Goal: Communication & Community: Ask a question

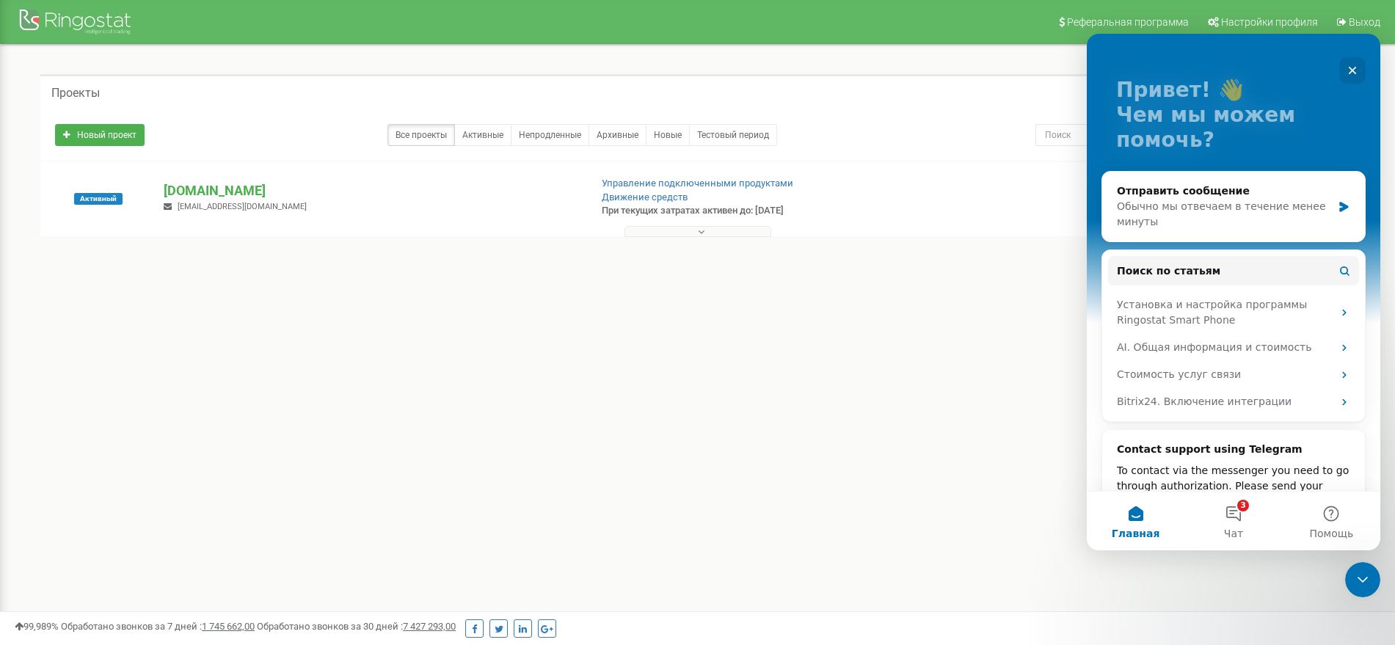
scroll to position [92, 0]
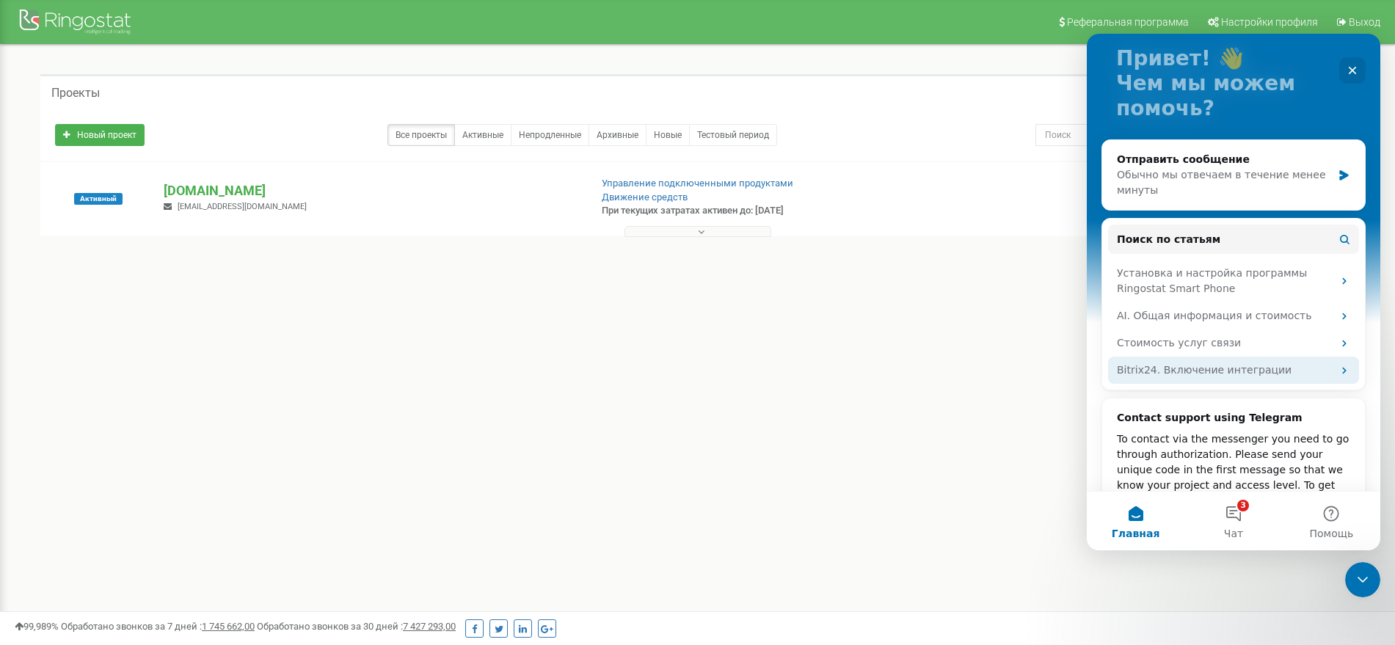
click at [1176, 373] on div "Bitrix24. Включение интеграции" at bounding box center [1225, 370] width 216 height 15
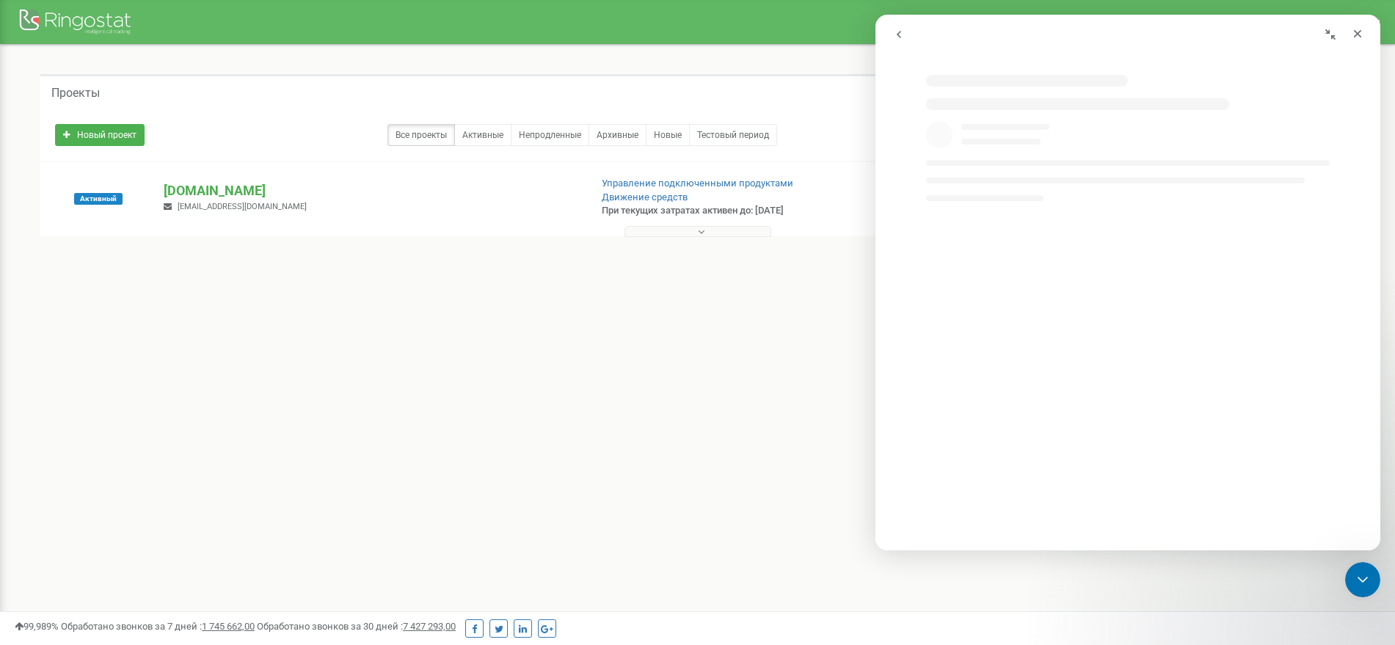
select select "ru"
click at [1358, 34] on icon "Закрыть" at bounding box center [1358, 34] width 12 height 12
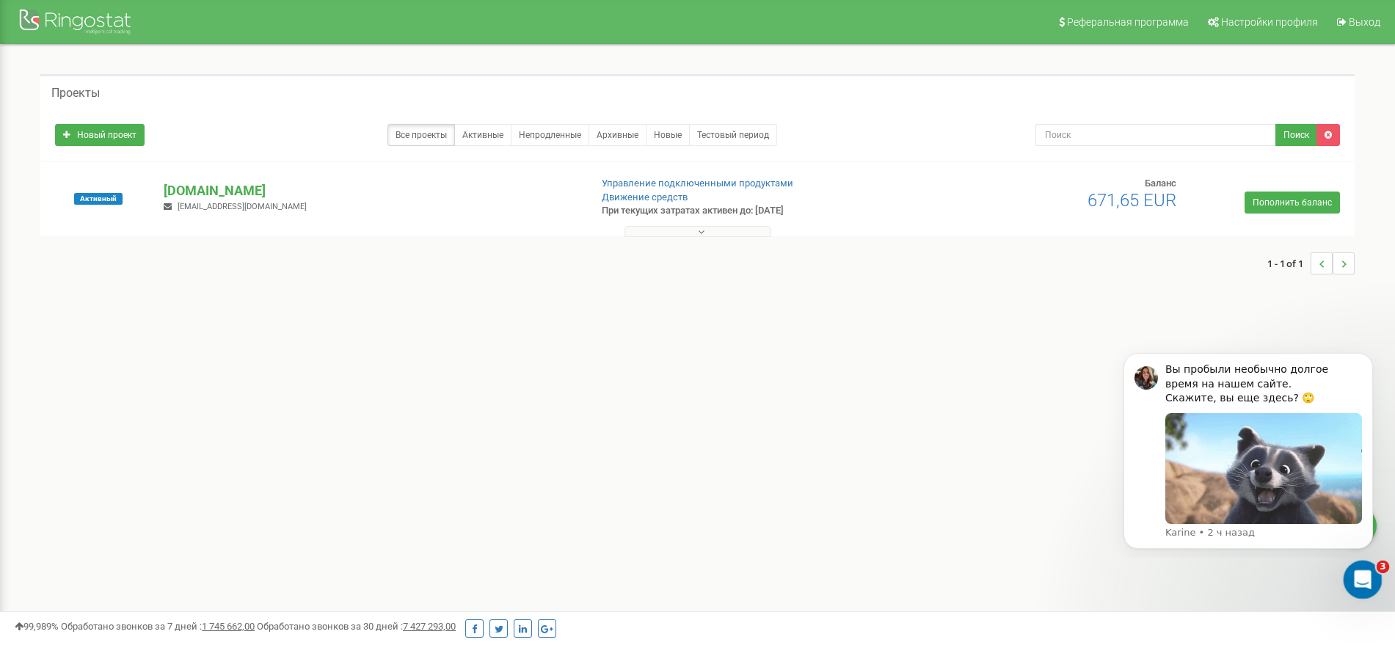
scroll to position [0, 0]
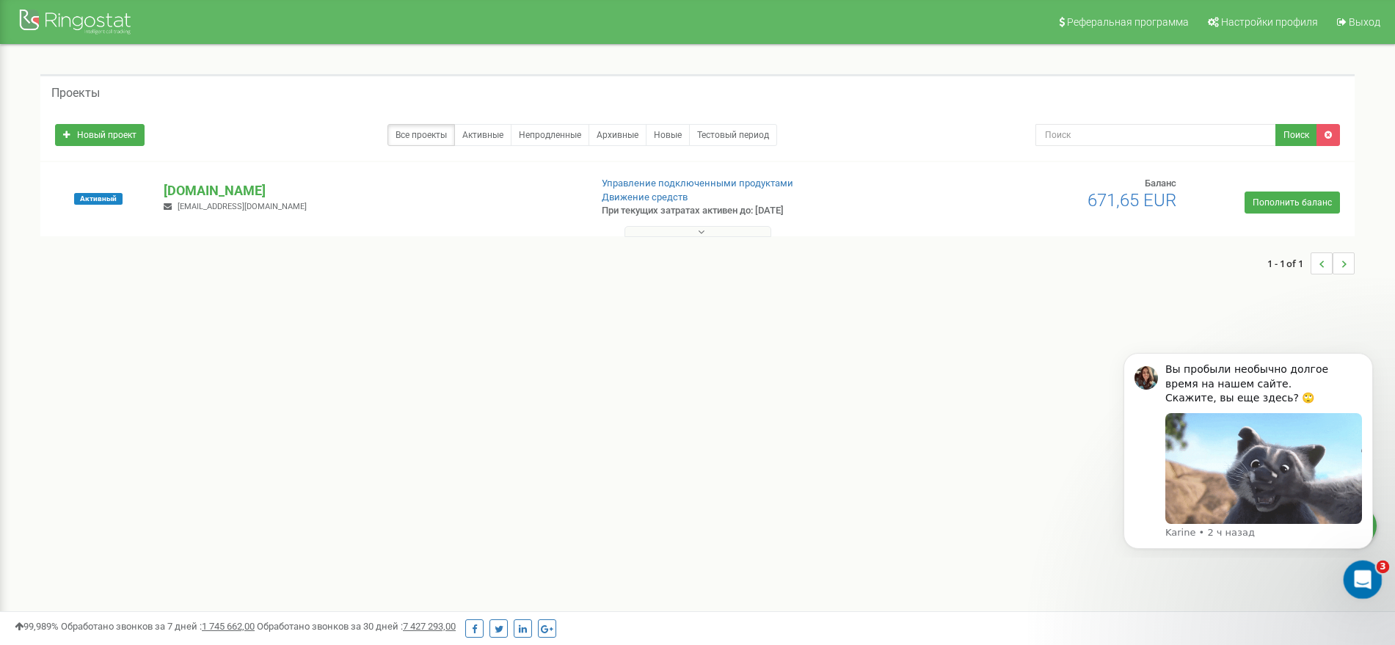
select select "ru"
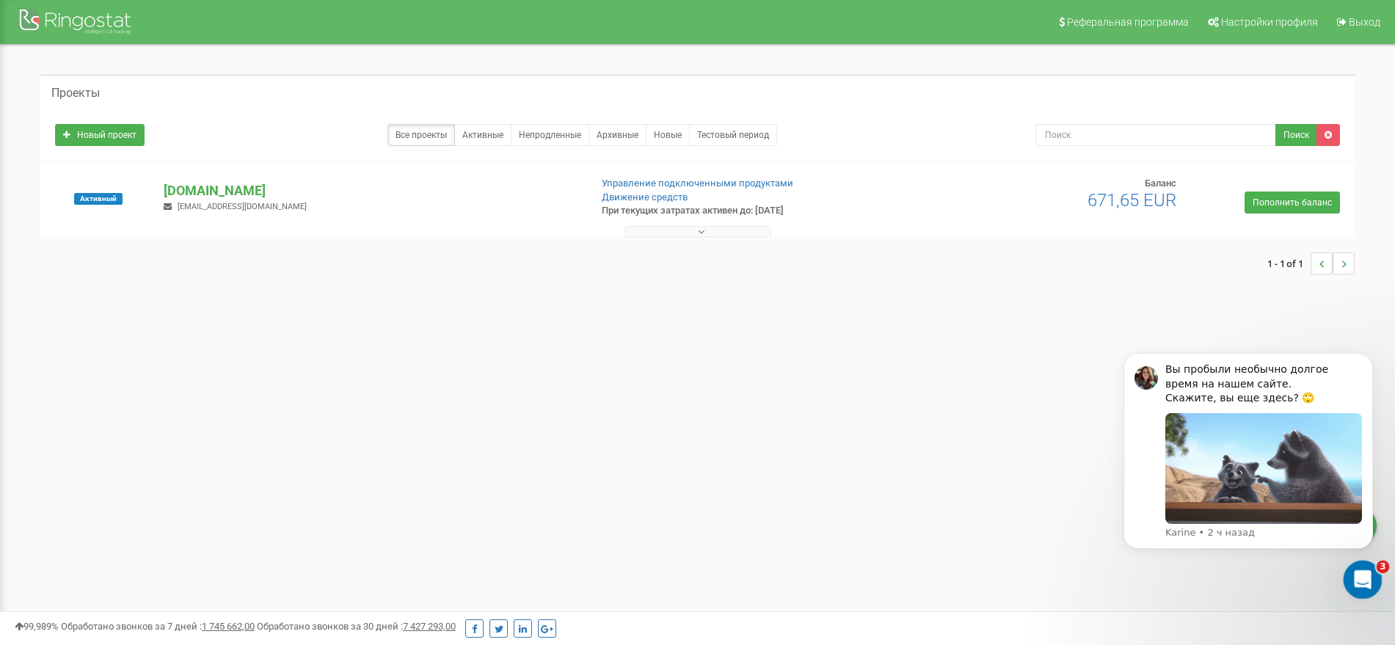
click at [1363, 574] on icon "Открыть службу сообщений Intercom" at bounding box center [1361, 578] width 24 height 24
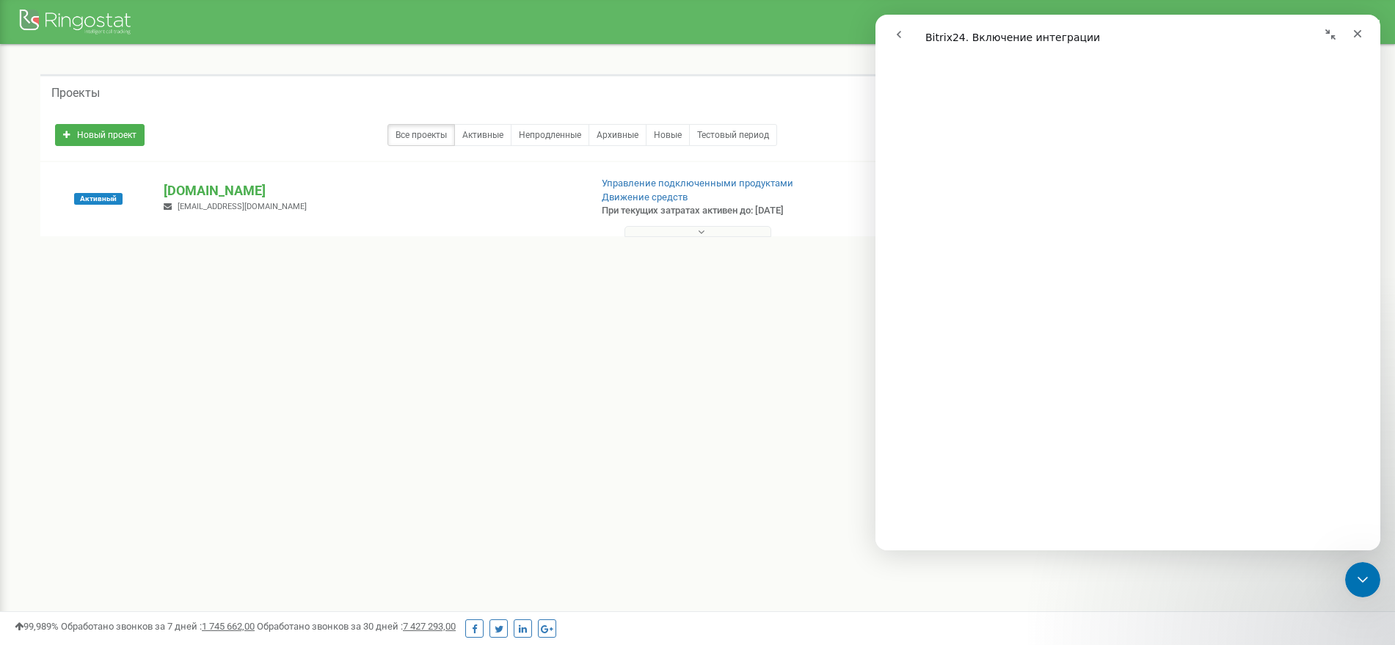
scroll to position [2108, 0]
click at [903, 33] on button "go back" at bounding box center [899, 35] width 28 height 28
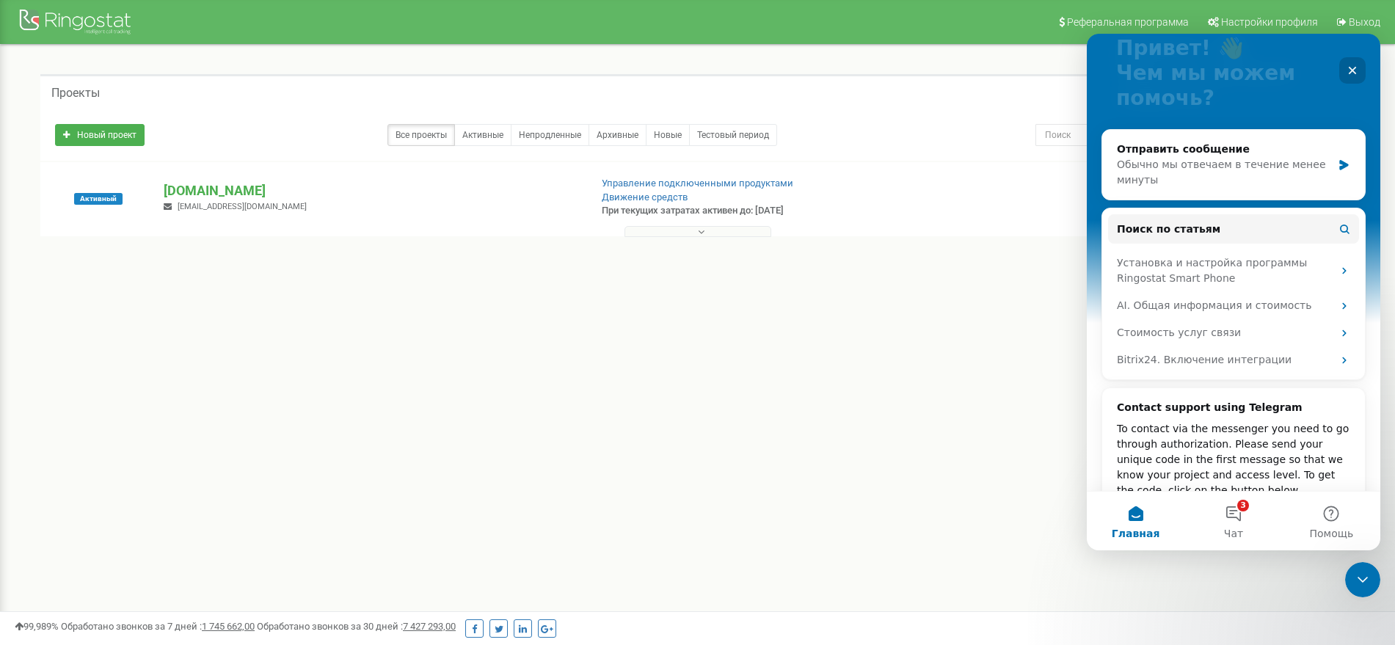
scroll to position [175, 0]
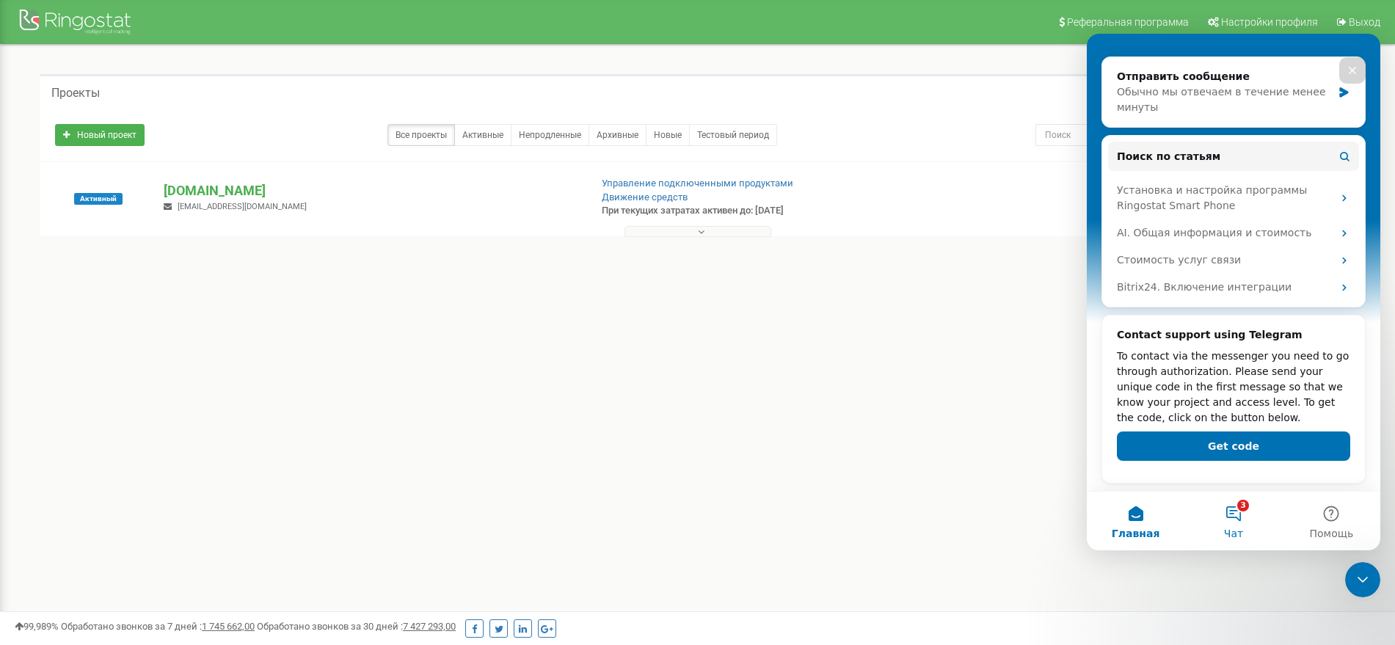
click at [1237, 519] on button "3 Чат" at bounding box center [1233, 521] width 98 height 59
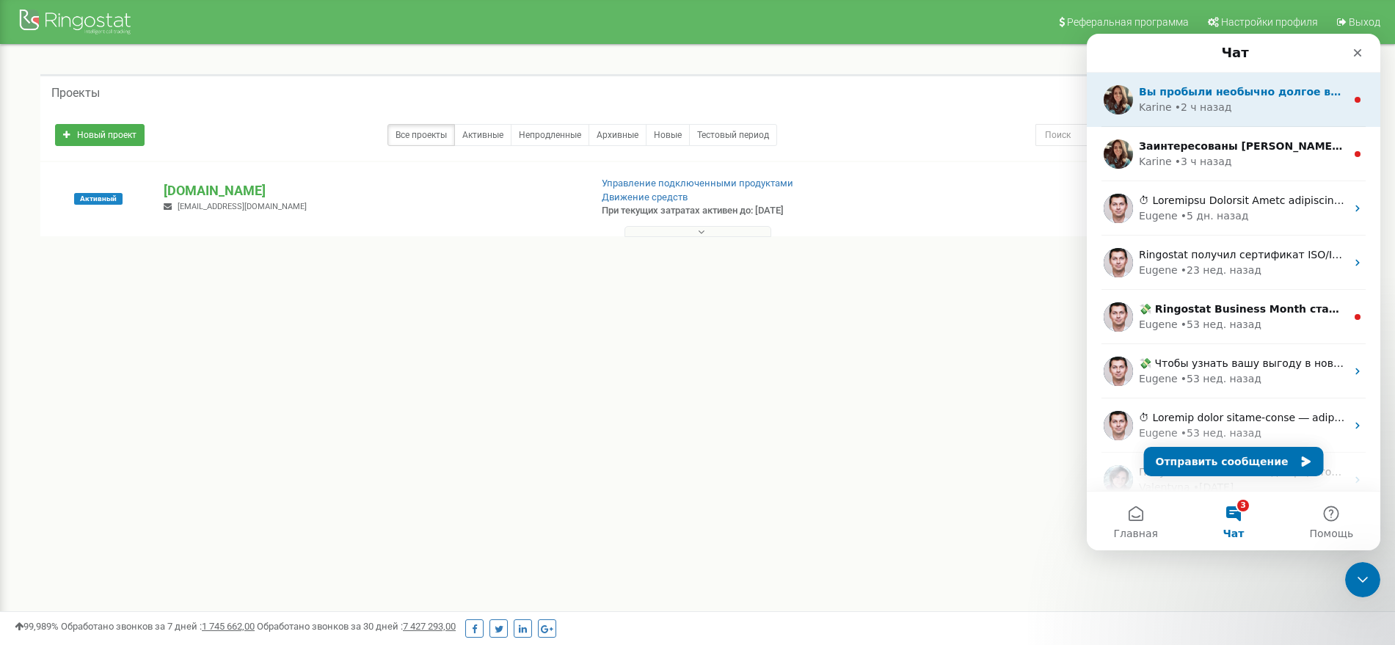
click at [1215, 103] on div "• 2 ч назад" at bounding box center [1203, 107] width 57 height 15
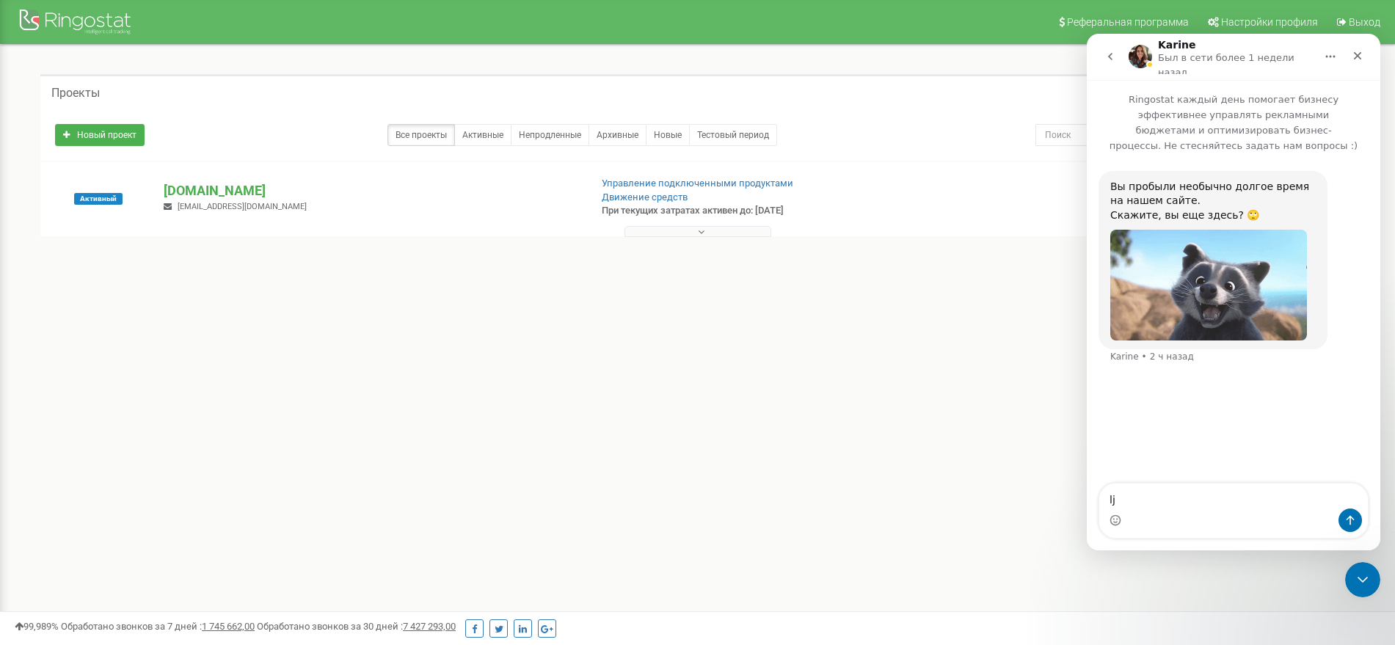
type textarea "l"
type textarea "Доброго дня"
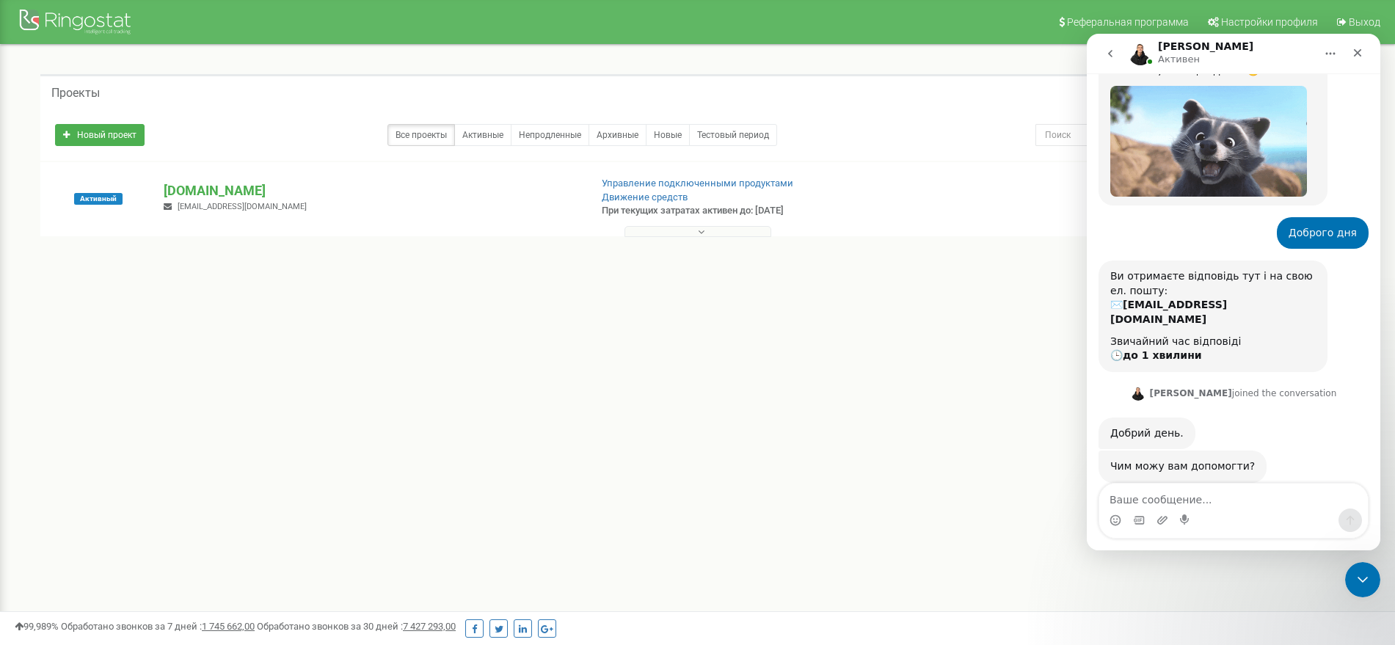
scroll to position [138, 0]
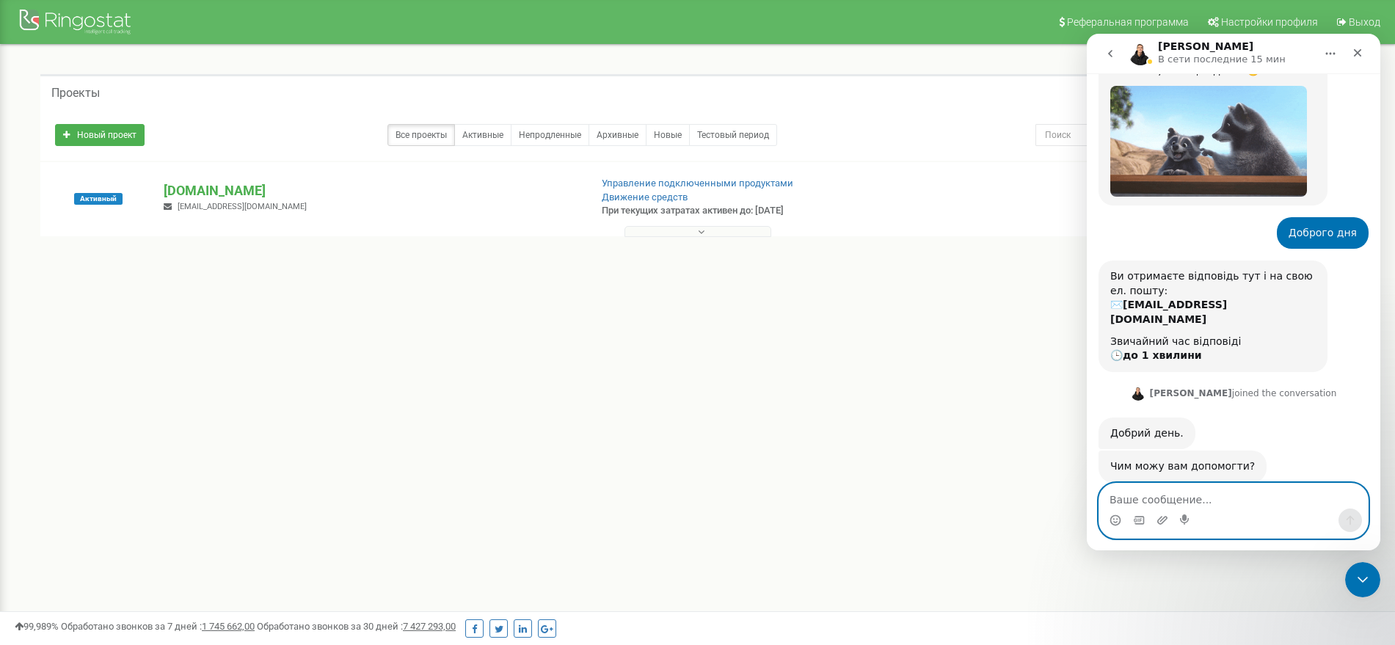
click at [1201, 498] on textarea "Ваше сообщение..." at bounding box center [1233, 496] width 269 height 25
paste textarea "ещё 1 канал связи хотели подключить"
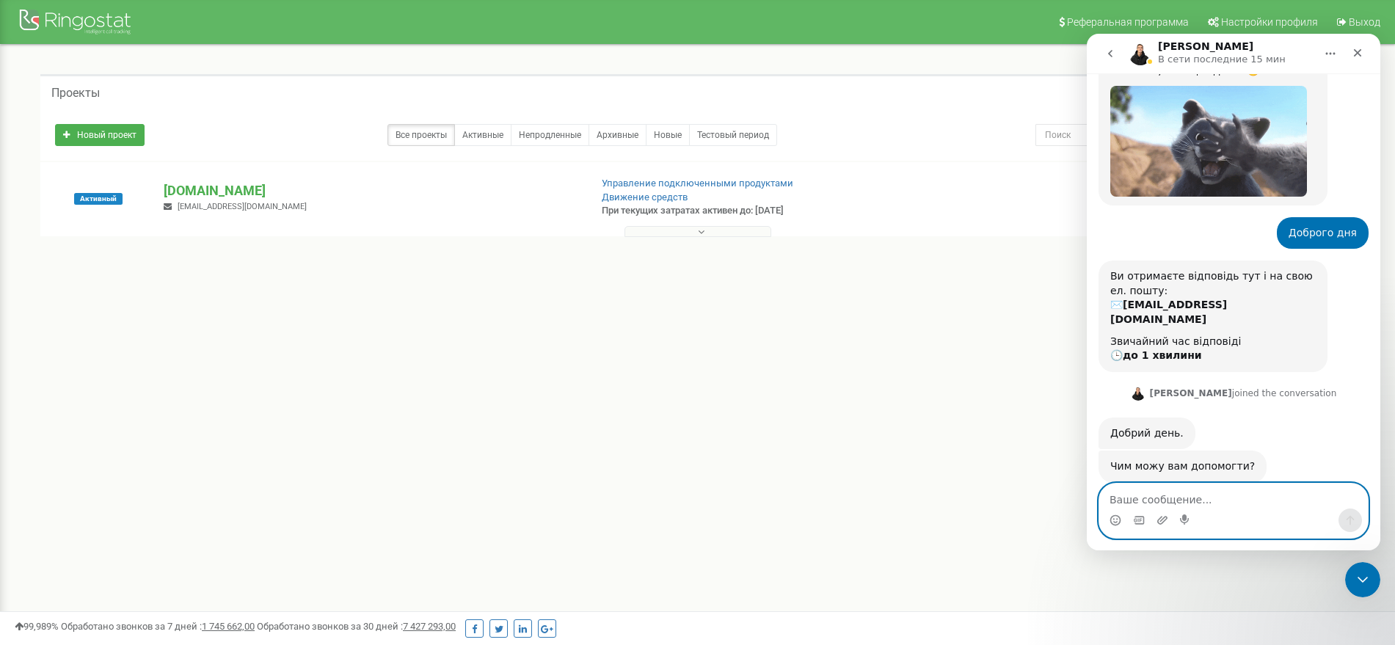
type textarea "ещё 1 канал связи хотели подключить"
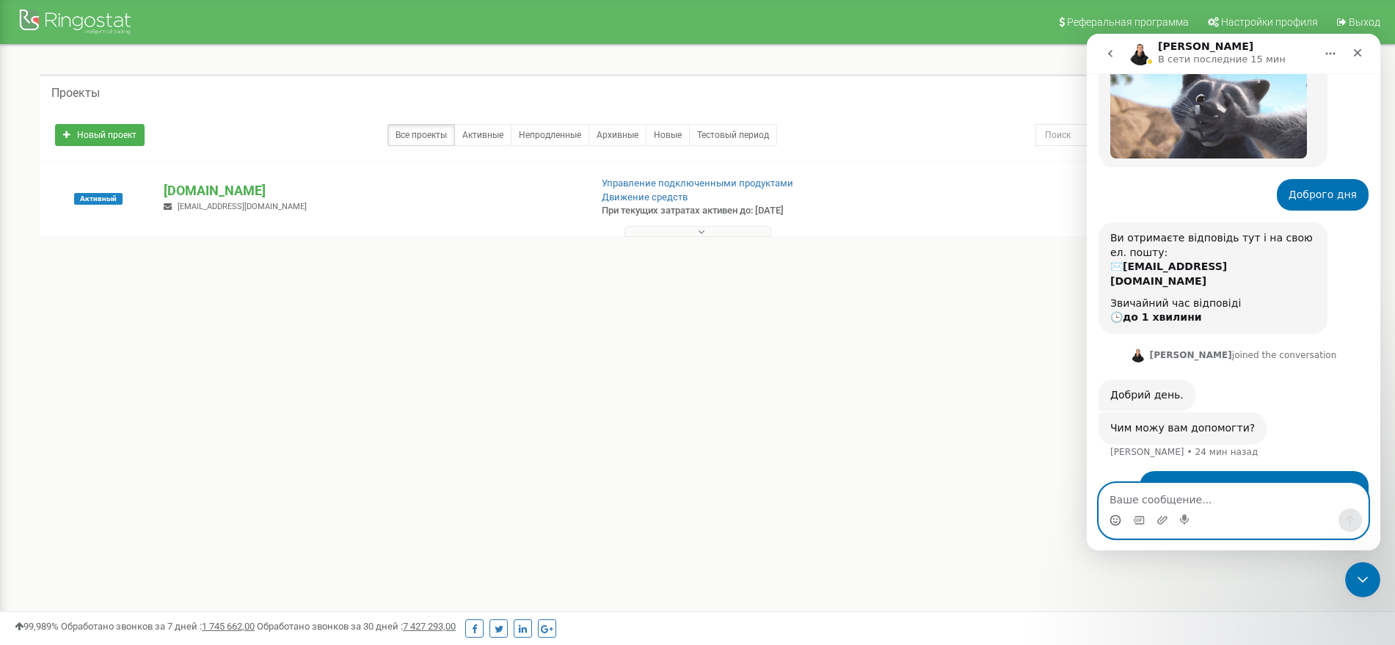
scroll to position [182, 0]
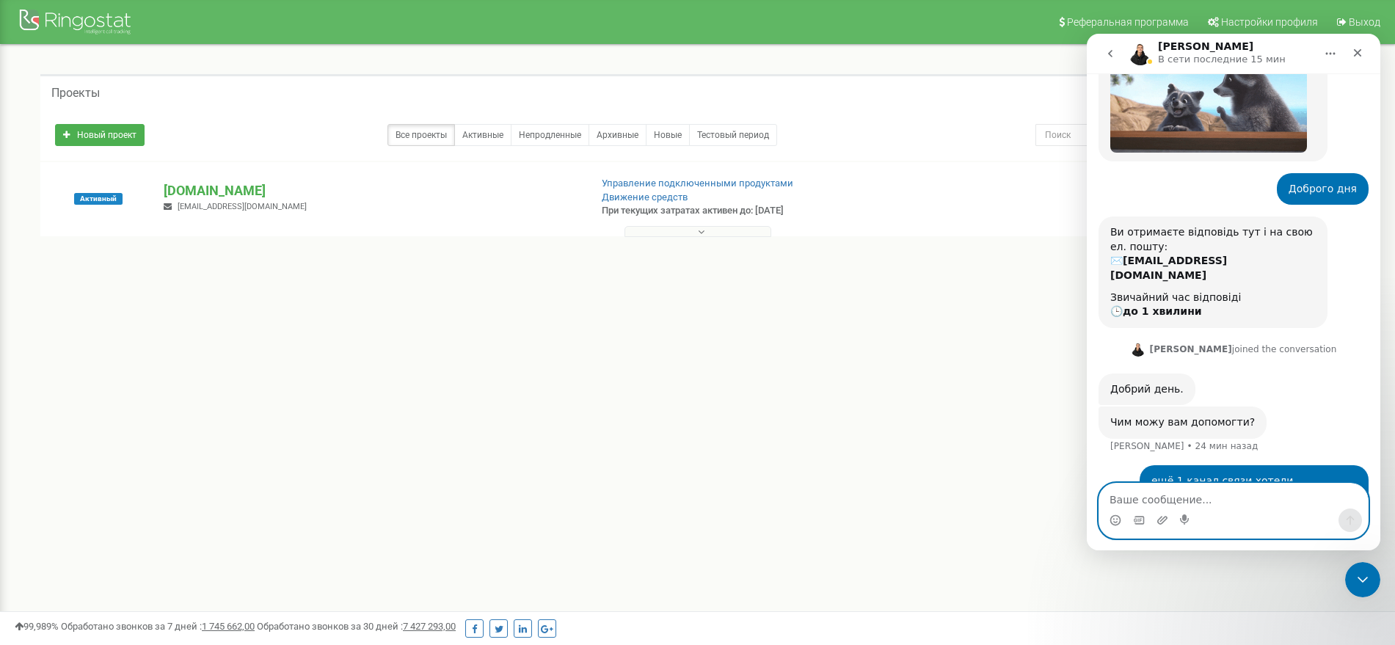
paste textarea "таким же образом как и подключены номера [PERSON_NAME], только теперь ещё 3 ном…"
type textarea "таким же образом как и подключены номера [PERSON_NAME], только теперь ещё 3 ном…"
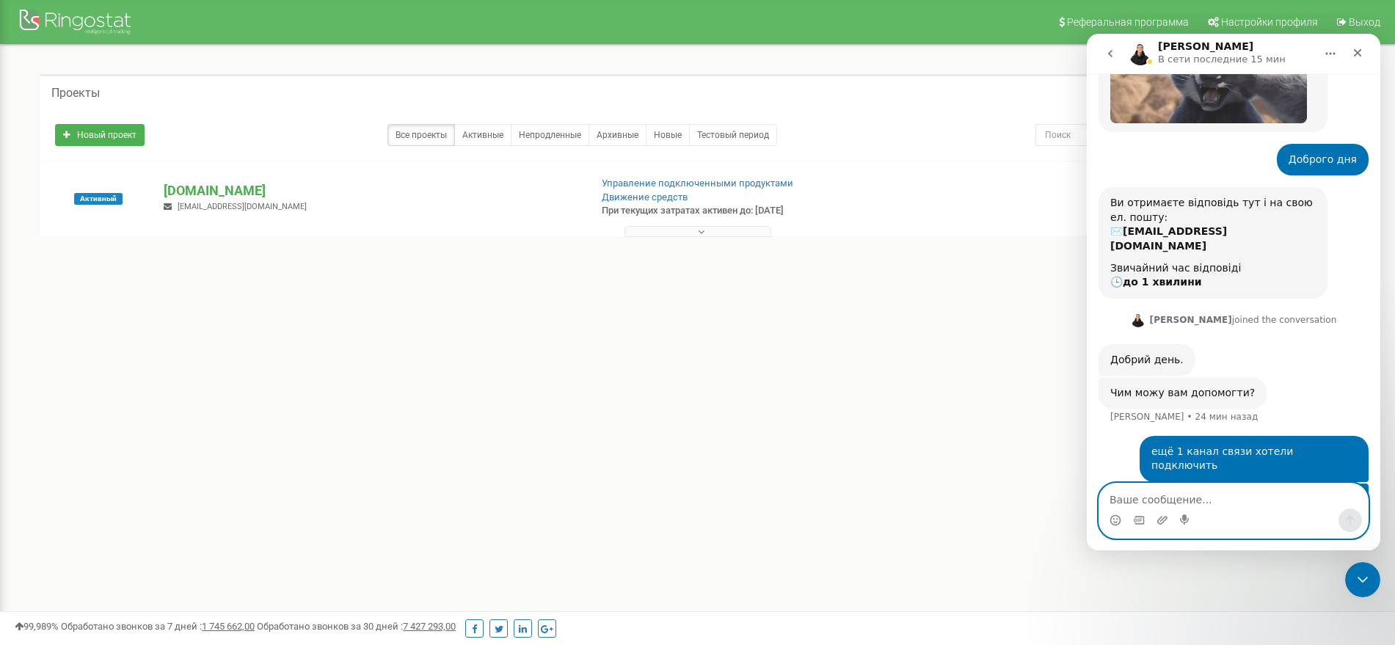
scroll to position [258, 0]
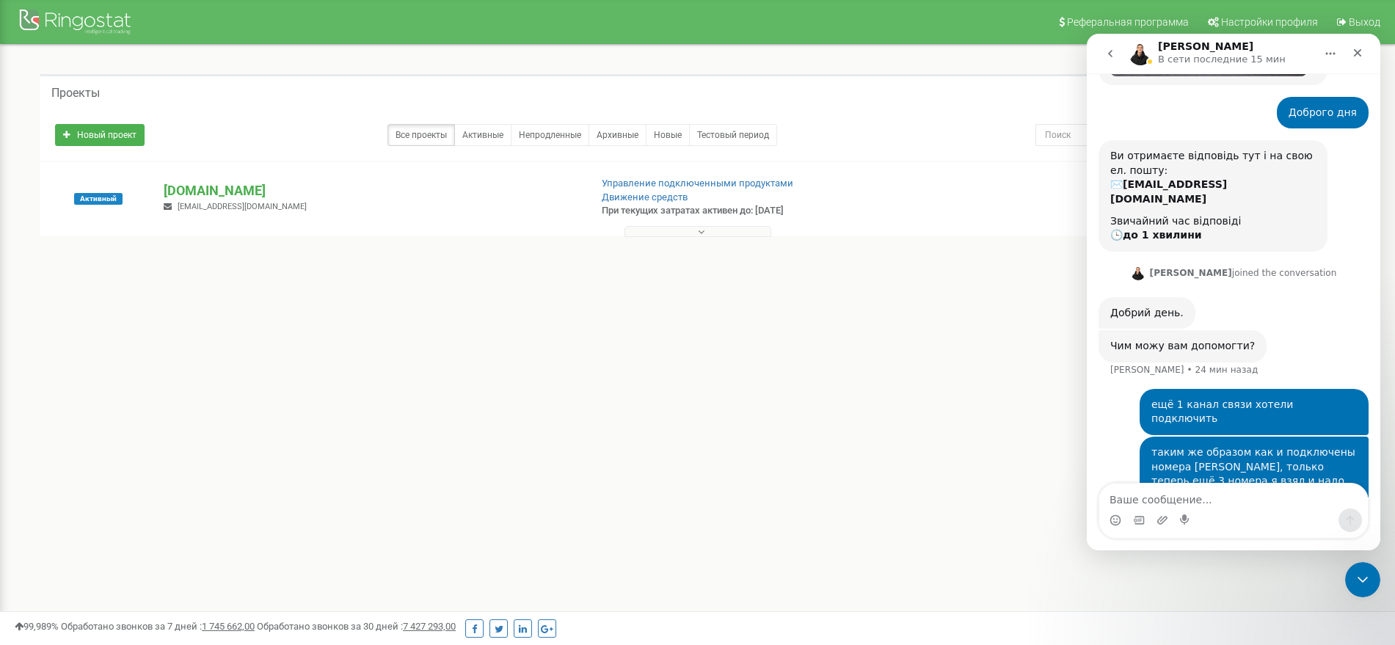
click at [674, 335] on div "Реферальная программа Настройки профиля Выход Проекты Новый проект Все проекты …" at bounding box center [697, 440] width 1395 height 881
click at [1164, 519] on icon "Добавить вложение" at bounding box center [1163, 520] width 12 height 12
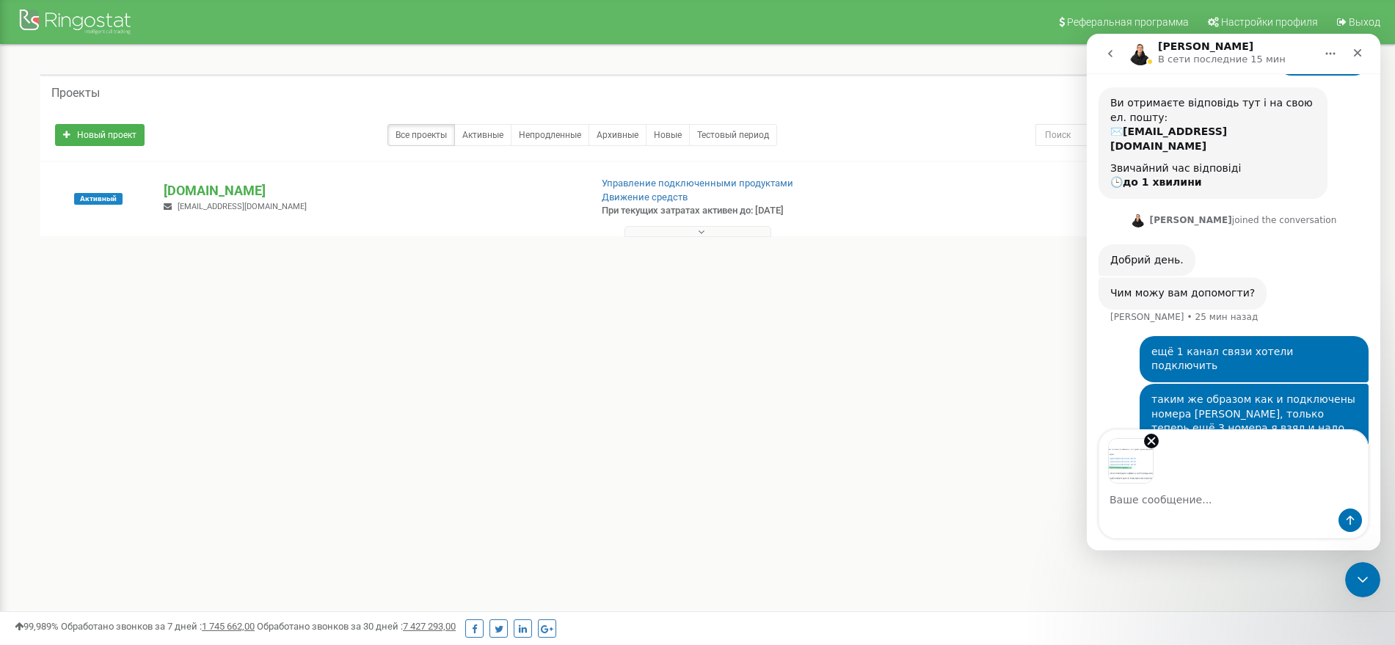
scroll to position [312, 0]
click at [1353, 523] on icon "Отправить сообщение…" at bounding box center [1350, 520] width 12 height 12
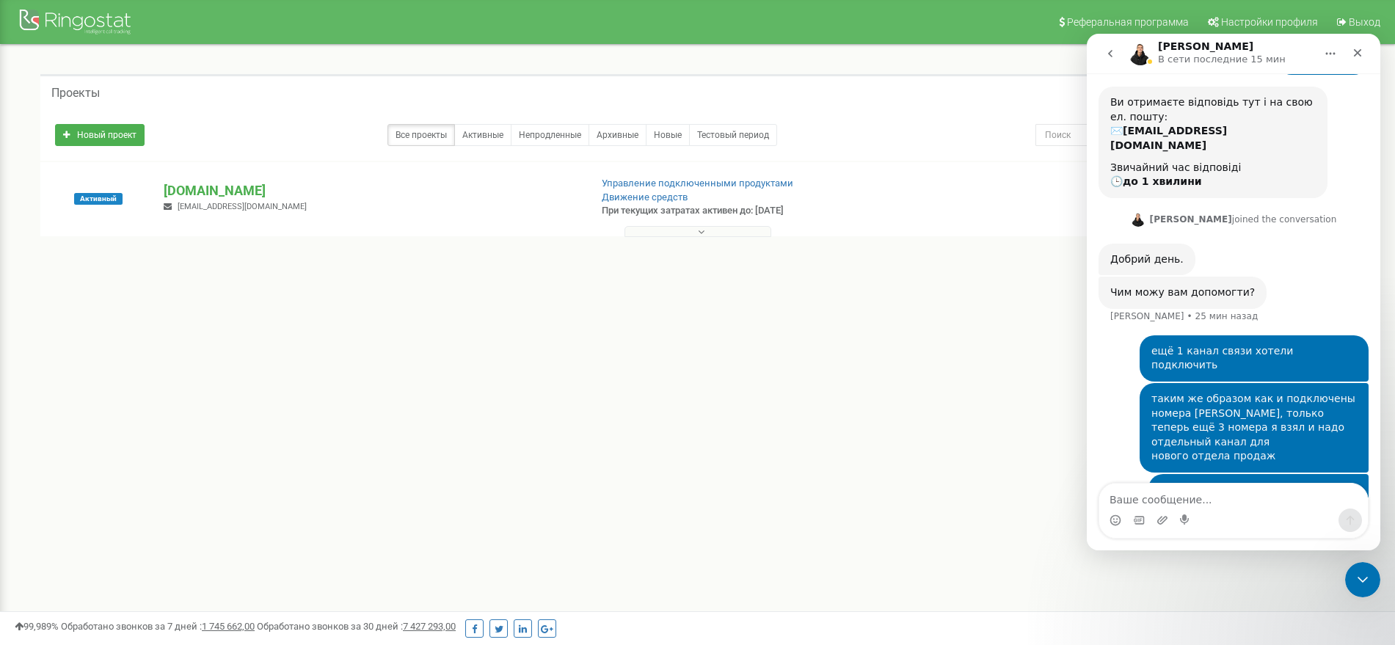
scroll to position [348, 0]
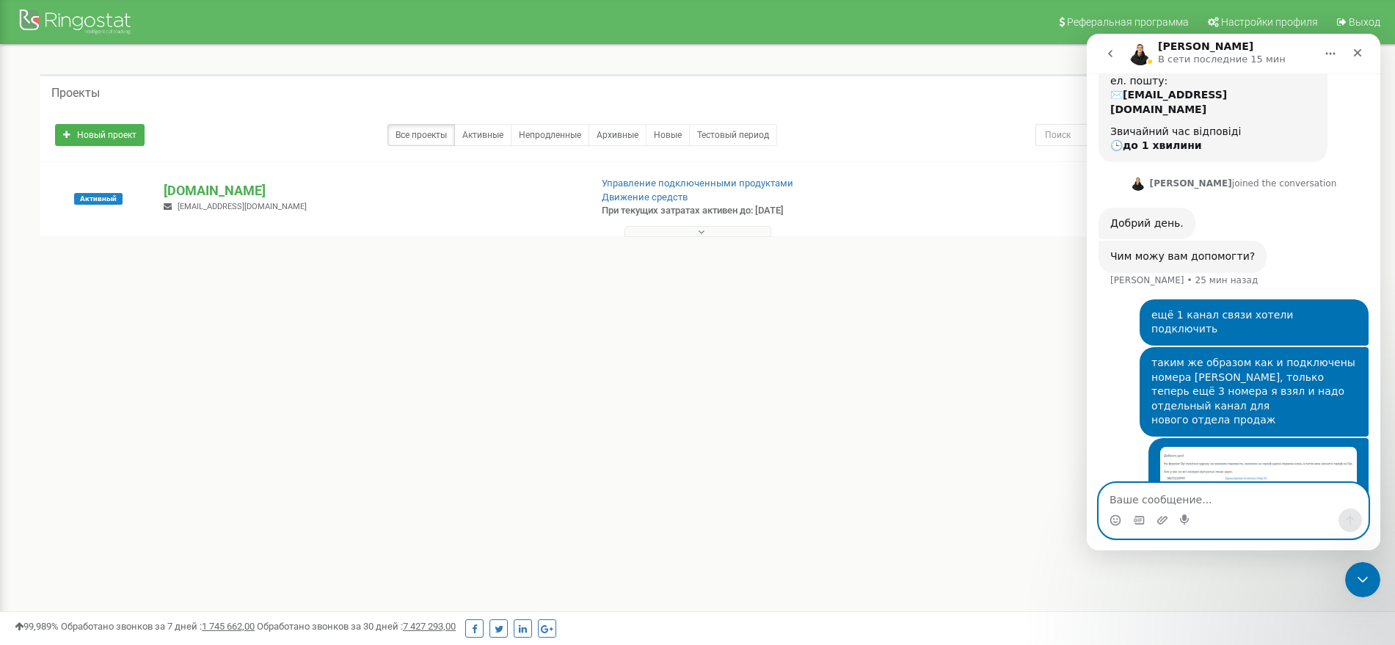
paste textarea "ещё 3 номера я взял и хотели их перевести на СИП, [PERSON_NAME] сказал что у на…"
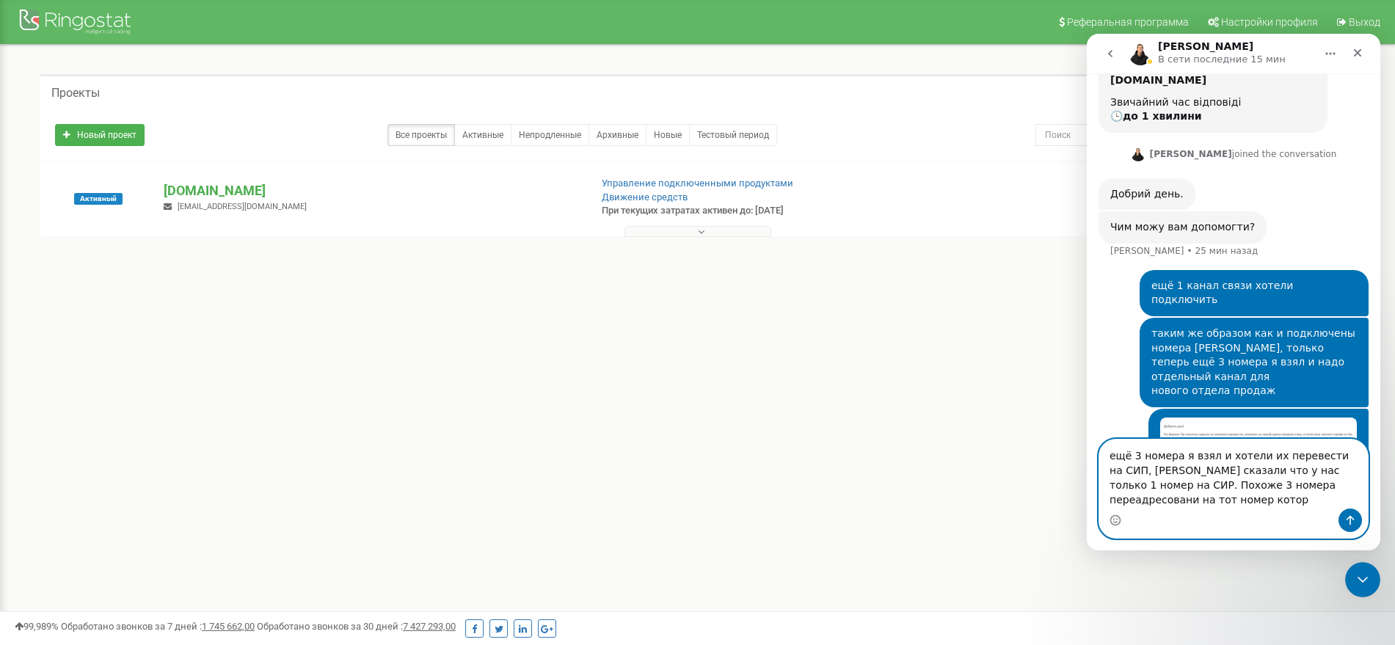
scroll to position [392, 0]
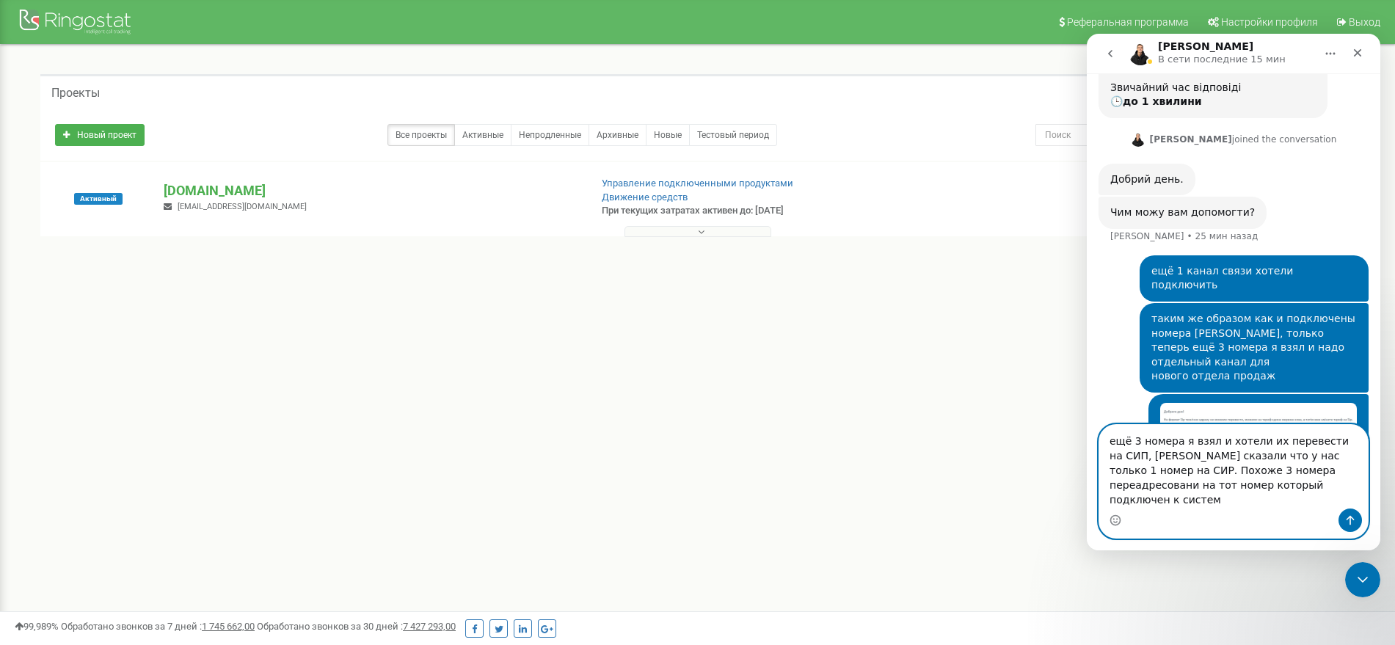
type textarea "ещё 3 номера я взял и хотели их перевести на СИП, [PERSON_NAME] сказали что у н…"
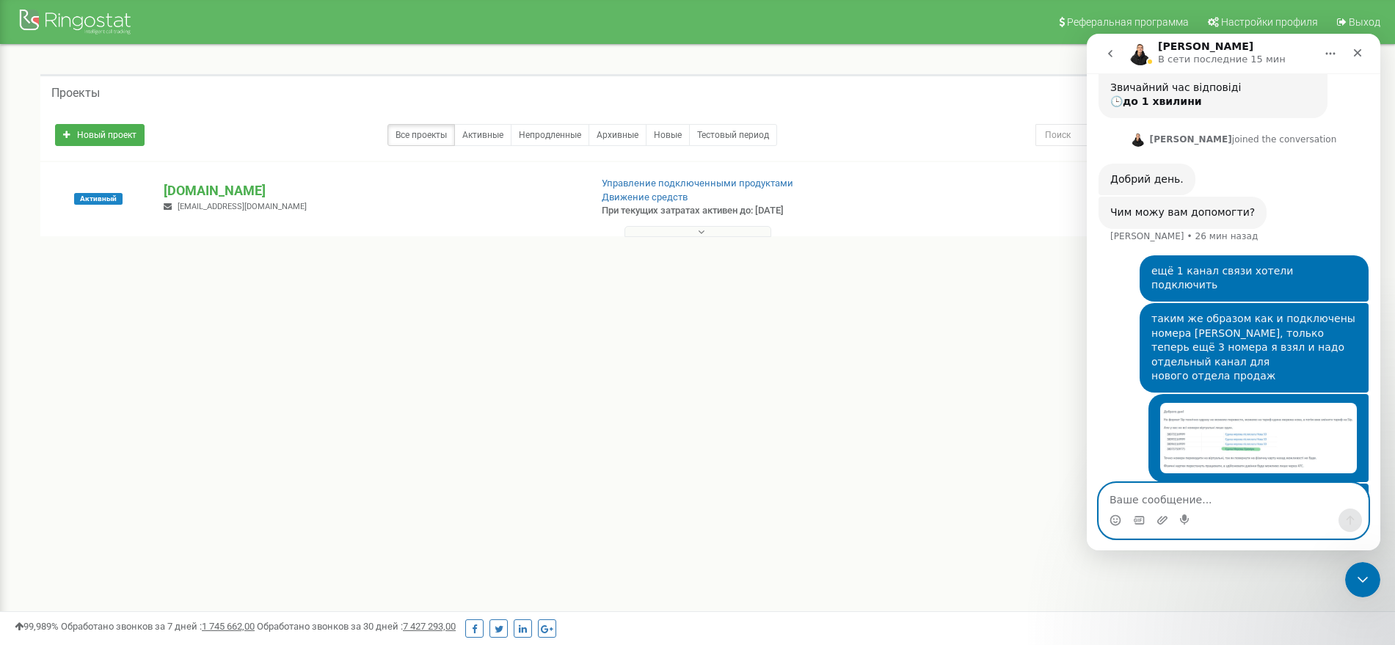
scroll to position [439, 0]
